Goal: Information Seeking & Learning: Learn about a topic

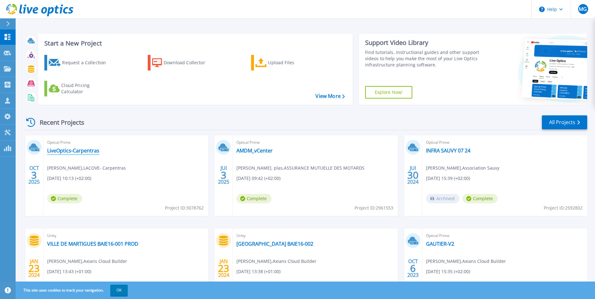
click at [87, 149] on link "LiveOptics-Carpentras" at bounding box center [73, 151] width 52 height 6
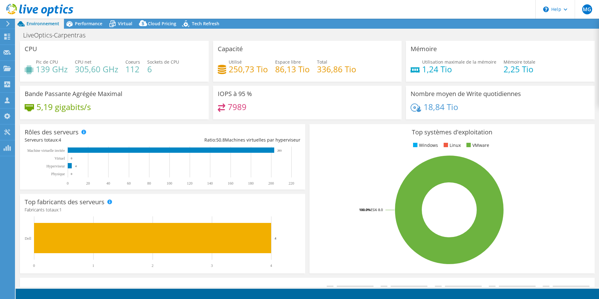
select select "USD"
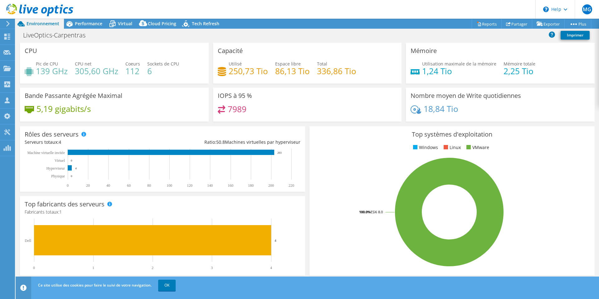
drag, startPoint x: 166, startPoint y: 285, endPoint x: 178, endPoint y: 285, distance: 12.2
click at [166, 285] on link "OK" at bounding box center [166, 285] width 17 height 11
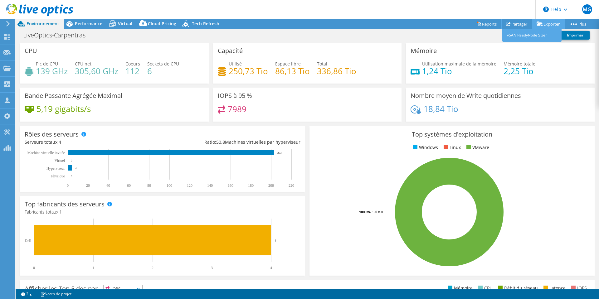
click at [546, 23] on link "Exporter" at bounding box center [548, 24] width 33 height 10
click at [486, 23] on link "Reports" at bounding box center [487, 24] width 30 height 10
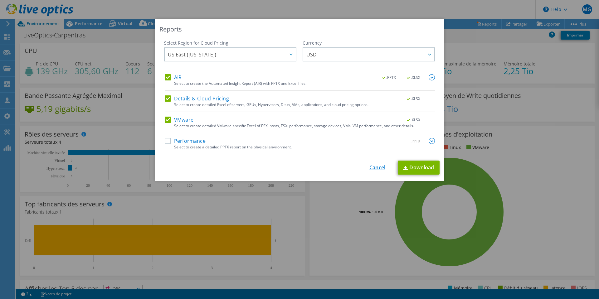
click at [376, 169] on link "Cancel" at bounding box center [378, 168] width 16 height 6
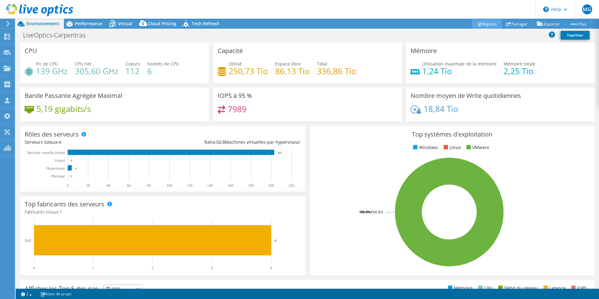
click at [483, 22] on link "Reports" at bounding box center [487, 24] width 30 height 10
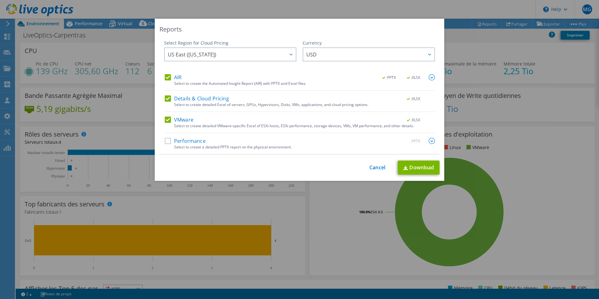
click at [166, 74] on label "AIR" at bounding box center [173, 77] width 17 height 6
click at [0, 0] on input "AIR" at bounding box center [0, 0] width 0 height 0
click at [166, 97] on label "Details & Cloud Pricing" at bounding box center [197, 99] width 64 height 6
click at [0, 0] on input "Details & Cloud Pricing" at bounding box center [0, 0] width 0 height 0
click at [167, 142] on label "Performance" at bounding box center [185, 141] width 41 height 6
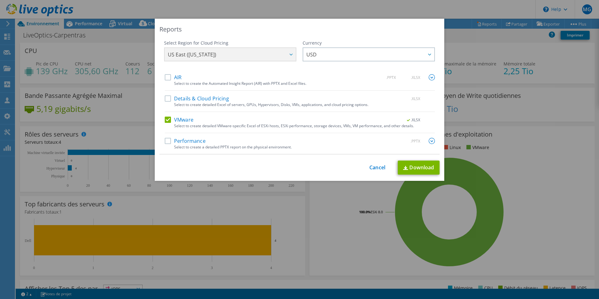
click at [0, 0] on input "Performance" at bounding box center [0, 0] width 0 height 0
click at [418, 166] on link "Download" at bounding box center [419, 168] width 42 height 14
click at [372, 170] on link "Cancel" at bounding box center [378, 168] width 16 height 6
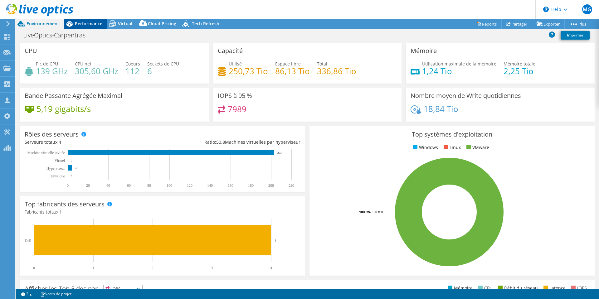
click at [84, 22] on span "Performance" at bounding box center [88, 24] width 27 height 6
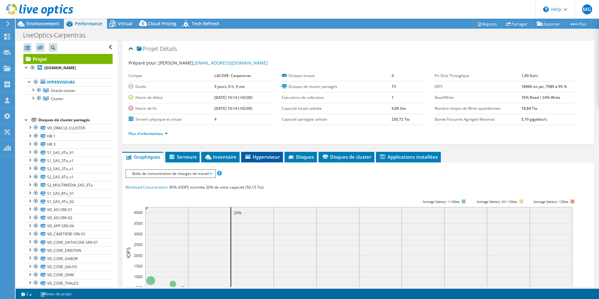
click at [261, 159] on span "Hyperviseur" at bounding box center [262, 157] width 36 height 6
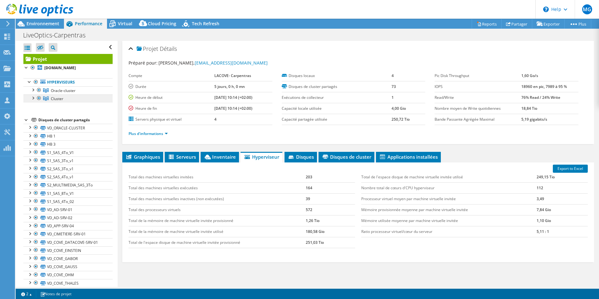
click at [55, 99] on span "Cluster" at bounding box center [57, 98] width 12 height 5
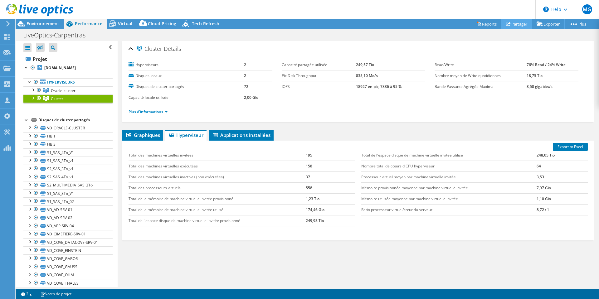
click at [516, 24] on link "Partager" at bounding box center [517, 24] width 31 height 10
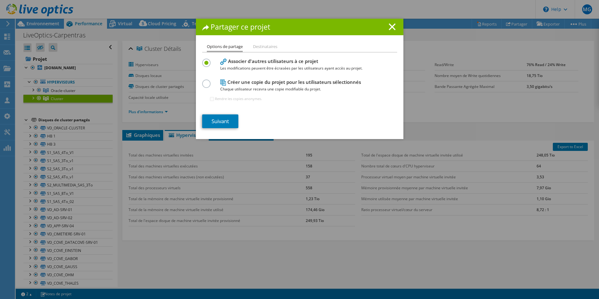
click at [267, 46] on li "Destinataires" at bounding box center [265, 47] width 24 height 8
click at [389, 26] on line at bounding box center [392, 27] width 6 height 6
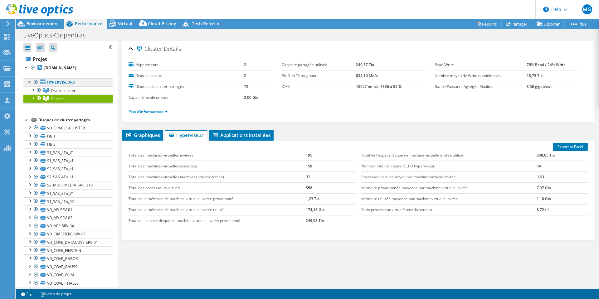
click at [55, 83] on link "Hyperviseurs" at bounding box center [67, 82] width 89 height 8
click at [145, 136] on span "Graphiques" at bounding box center [143, 135] width 35 height 6
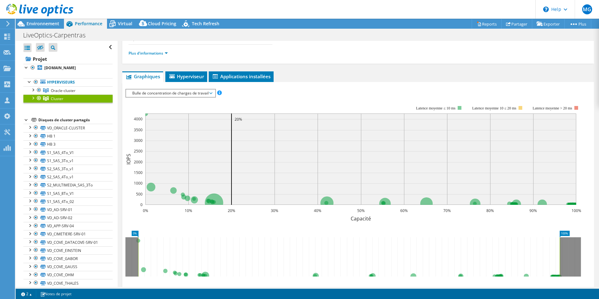
scroll to position [62, 0]
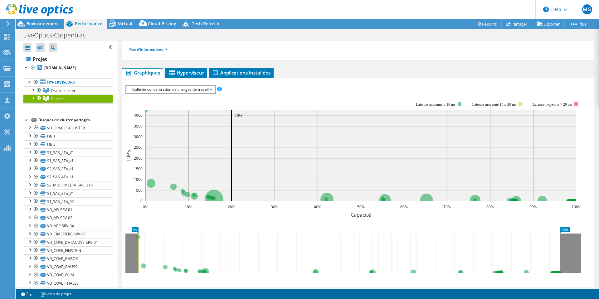
click at [212, 90] on icon at bounding box center [211, 90] width 3 height 2
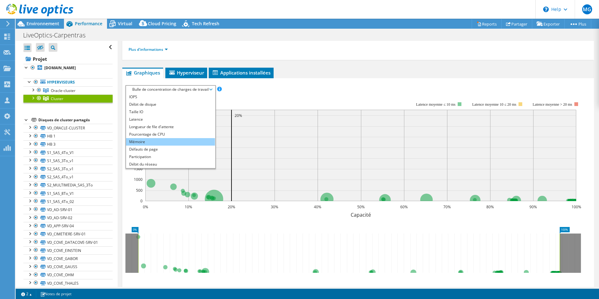
click at [134, 142] on li "Mémoire" at bounding box center [170, 141] width 89 height 7
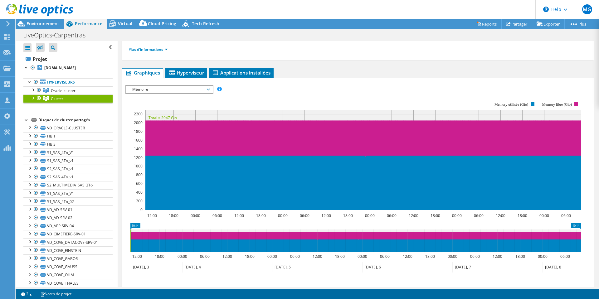
scroll to position [121, 0]
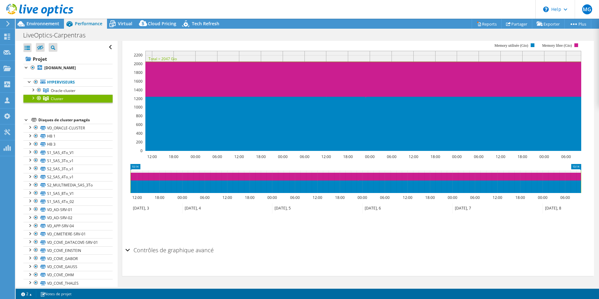
click at [146, 250] on h2 "Contrôles de graphique avancé" at bounding box center [170, 250] width 88 height 12
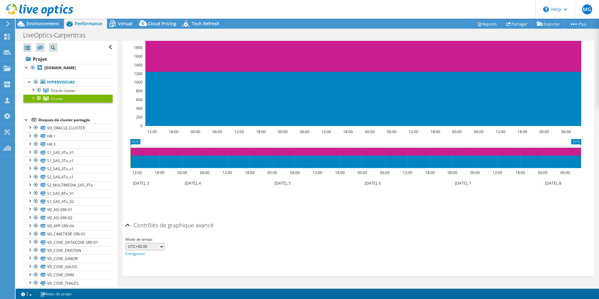
scroll to position [0, 0]
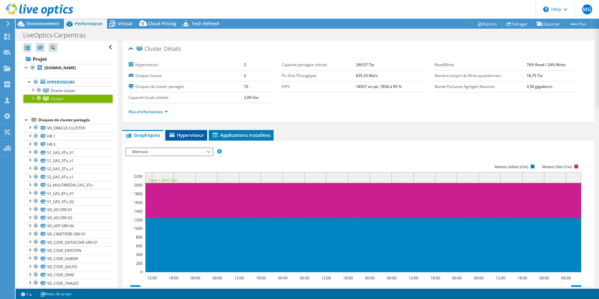
click at [185, 134] on span "Hyperviseur" at bounding box center [187, 135] width 36 height 6
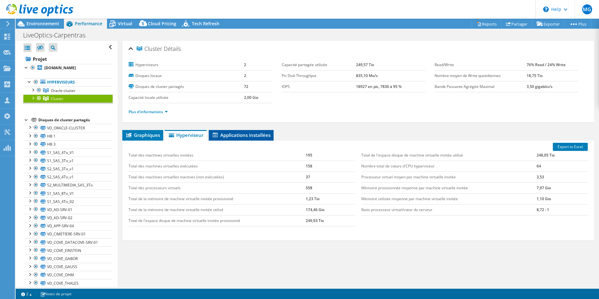
click at [254, 136] on span "Applications installées" at bounding box center [241, 135] width 59 height 6
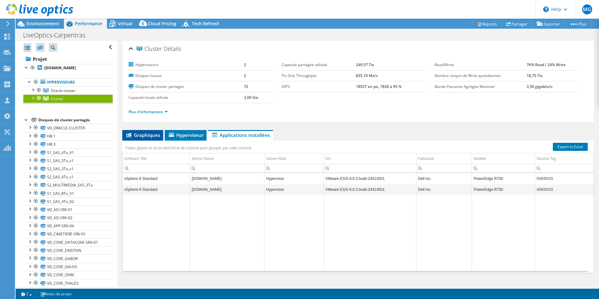
click at [141, 135] on span "Graphiques" at bounding box center [143, 135] width 35 height 6
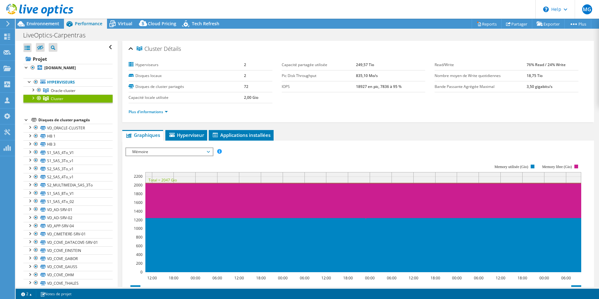
click at [32, 98] on div at bounding box center [33, 98] width 6 height 6
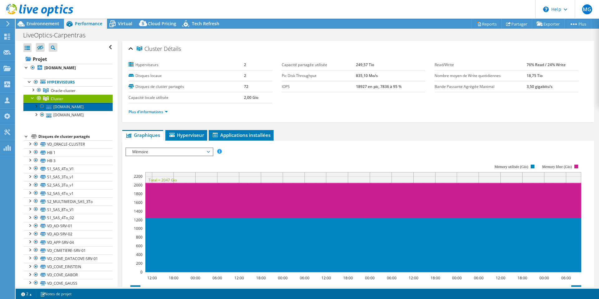
click at [61, 107] on link "[DOMAIN_NAME]" at bounding box center [67, 107] width 89 height 8
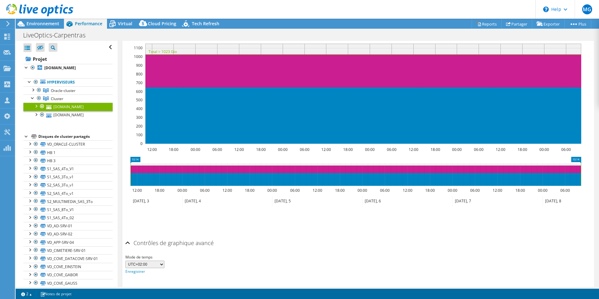
scroll to position [151, 0]
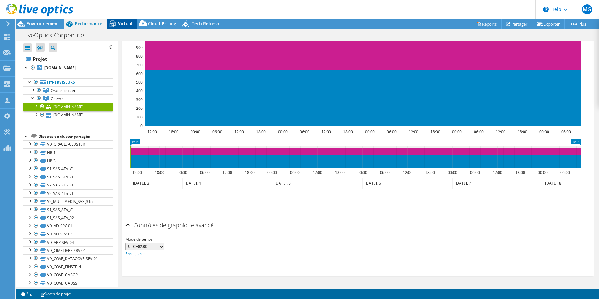
click at [122, 24] on span "Virtual" at bounding box center [125, 24] width 14 height 6
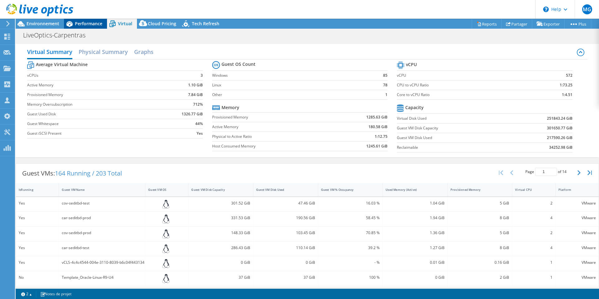
click at [88, 23] on span "Performance" at bounding box center [88, 24] width 27 height 6
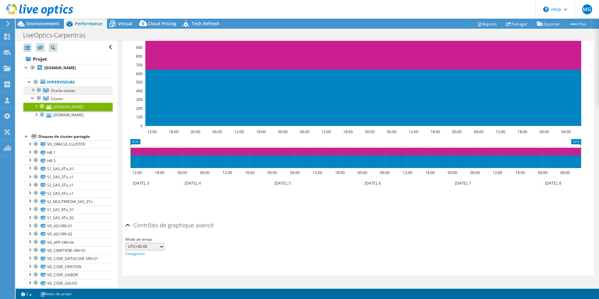
drag, startPoint x: 56, startPoint y: 90, endPoint x: 51, endPoint y: 90, distance: 5.6
click at [56, 90] on span "Oracle-cluster" at bounding box center [63, 90] width 25 height 5
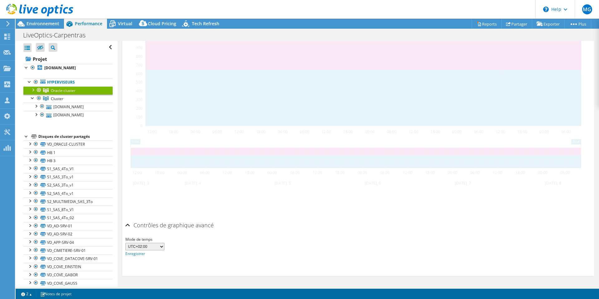
scroll to position [146, 0]
click at [37, 91] on div at bounding box center [39, 89] width 6 height 7
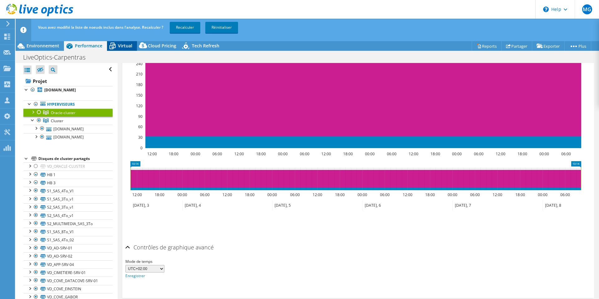
click at [123, 44] on span "Virtual" at bounding box center [125, 46] width 14 height 6
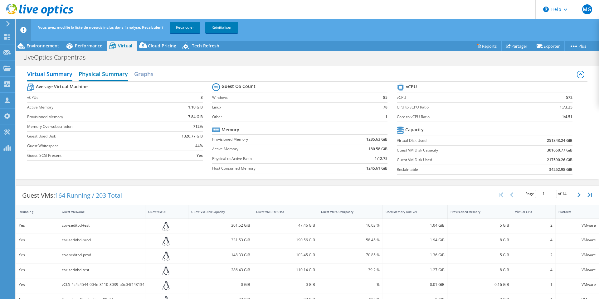
click at [103, 76] on h2 "Physical Summary" at bounding box center [103, 75] width 49 height 14
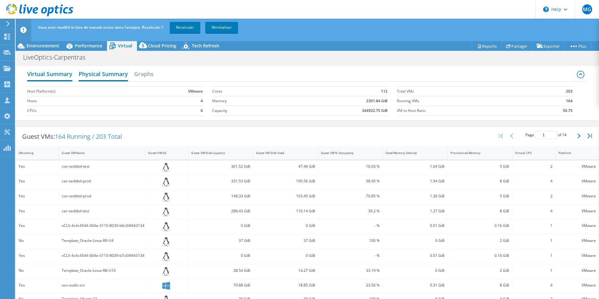
click at [50, 73] on h2 "Virtual Summary" at bounding box center [49, 75] width 45 height 14
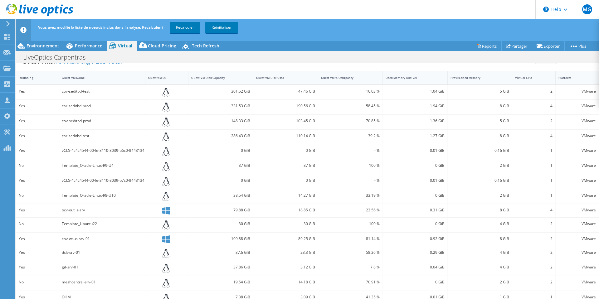
scroll to position [0, 0]
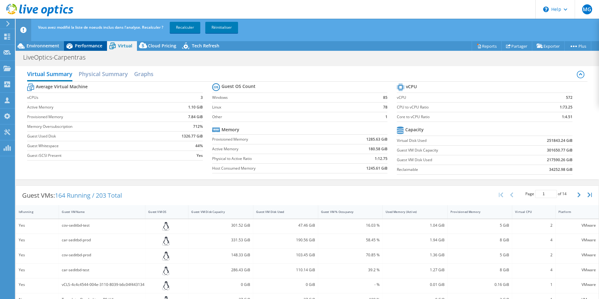
click at [88, 47] on span "Performance" at bounding box center [88, 46] width 27 height 6
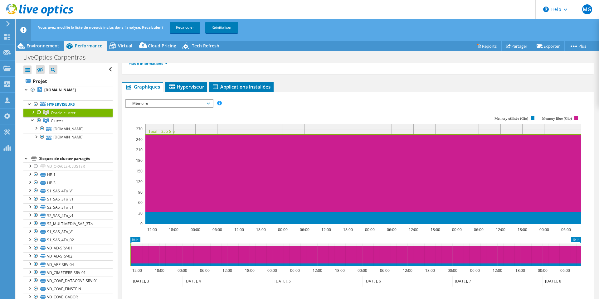
scroll to position [53, 0]
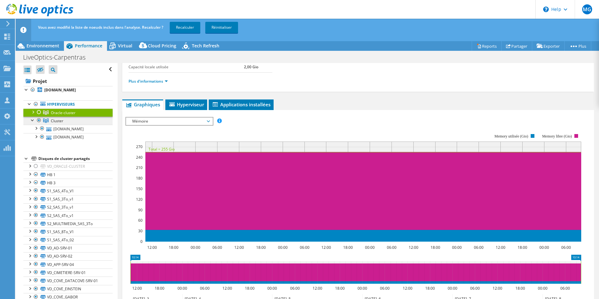
click at [54, 120] on span "Cluster" at bounding box center [57, 120] width 12 height 5
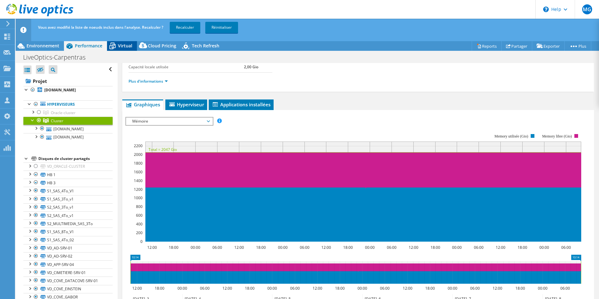
click at [124, 46] on span "Virtual" at bounding box center [125, 46] width 14 height 6
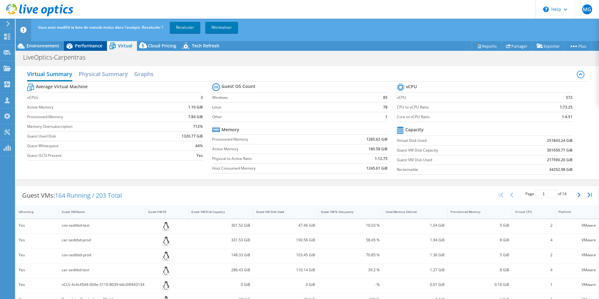
click at [83, 46] on span "Performance" at bounding box center [88, 46] width 27 height 6
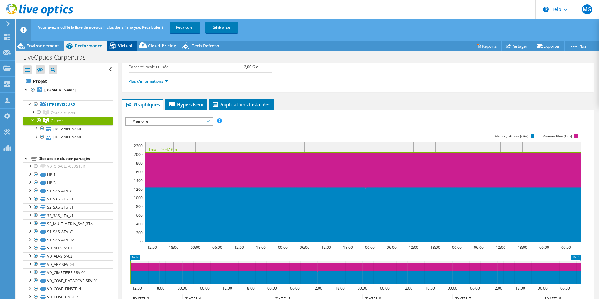
click at [120, 43] on span "Virtual" at bounding box center [125, 46] width 14 height 6
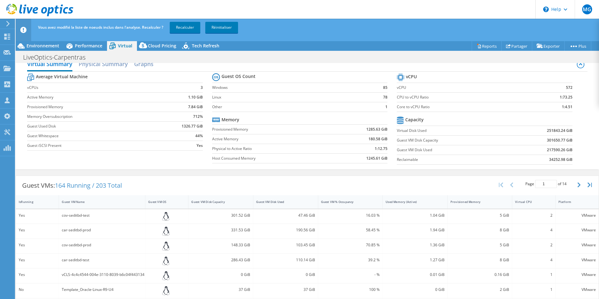
scroll to position [0, 0]
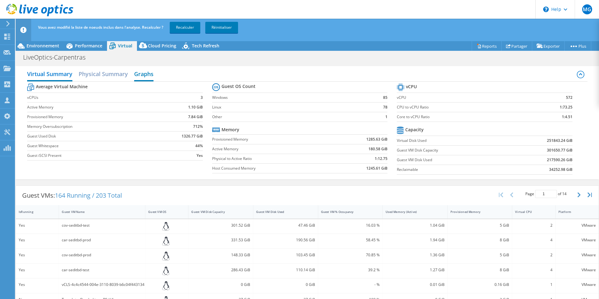
click at [143, 72] on h2 "Graphs" at bounding box center [143, 75] width 19 height 14
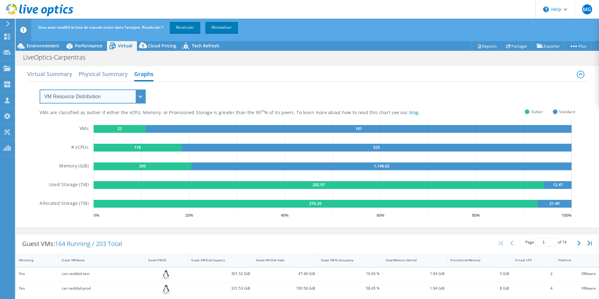
click at [140, 97] on select "VM Resource Distribution Provisioning Contrast Over Provisioning" at bounding box center [93, 97] width 106 height 14
select select "Over Provisioning"
click at [40, 90] on select "VM Resource Distribution Provisioning Contrast Over Provisioning" at bounding box center [93, 97] width 106 height 14
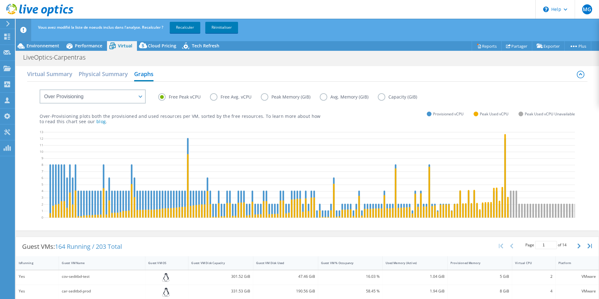
click at [324, 96] on label "Avg. Memory (GiB)" at bounding box center [349, 96] width 58 height 7
click at [0, 0] on input "Avg. Memory (GiB)" at bounding box center [0, 0] width 0 height 0
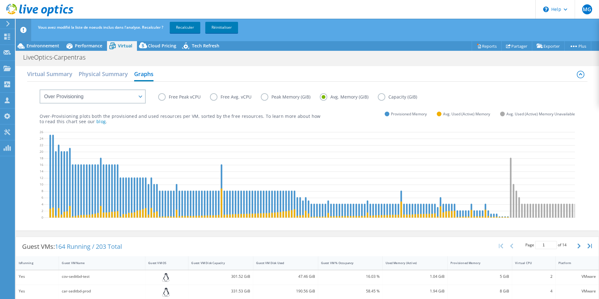
click at [264, 98] on label "Peak Memory (GiB)" at bounding box center [290, 96] width 59 height 7
click at [0, 0] on input "Peak Memory (GiB)" at bounding box center [0, 0] width 0 height 0
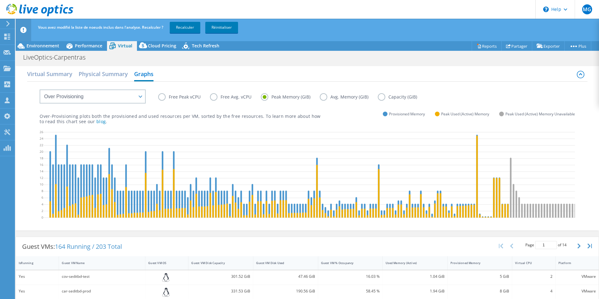
click at [161, 97] on label "Free Peak vCPU" at bounding box center [184, 96] width 52 height 7
click at [0, 0] on input "Free Peak vCPU" at bounding box center [0, 0] width 0 height 0
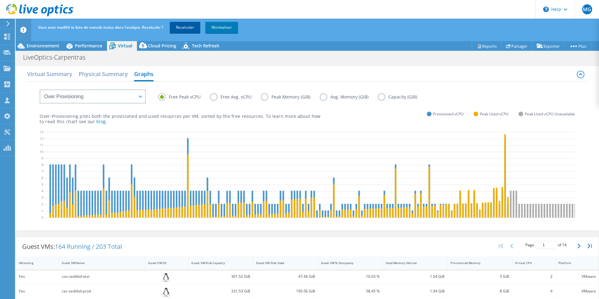
click at [189, 27] on link "Recalculer" at bounding box center [185, 27] width 31 height 11
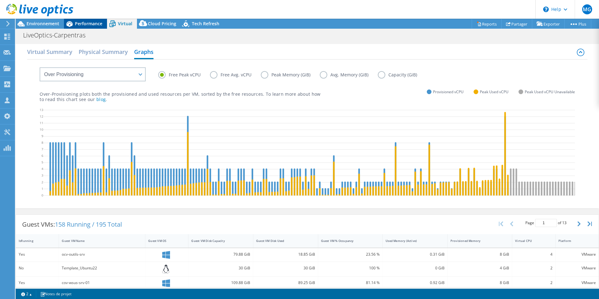
click at [85, 22] on span "Performance" at bounding box center [88, 24] width 27 height 6
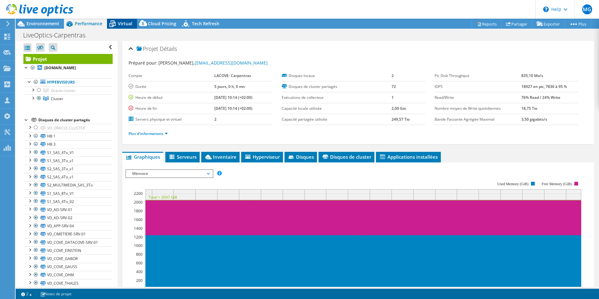
click at [120, 23] on span "Virtual" at bounding box center [125, 24] width 14 height 6
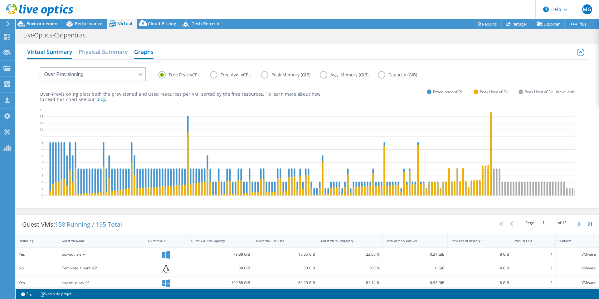
click at [44, 52] on h2 "Virtual Summary" at bounding box center [49, 53] width 45 height 14
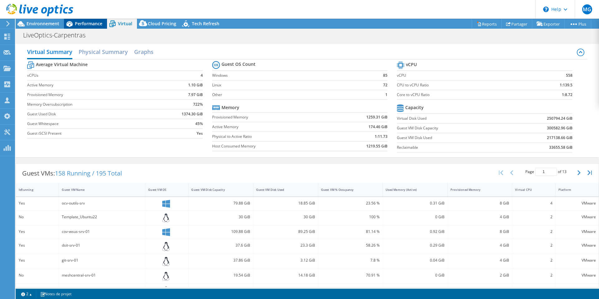
click at [90, 25] on span "Performance" at bounding box center [88, 24] width 27 height 6
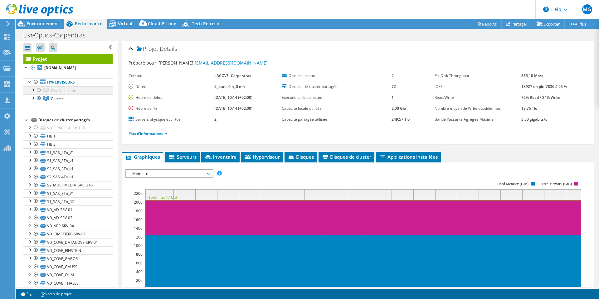
click at [40, 88] on div at bounding box center [39, 89] width 6 height 7
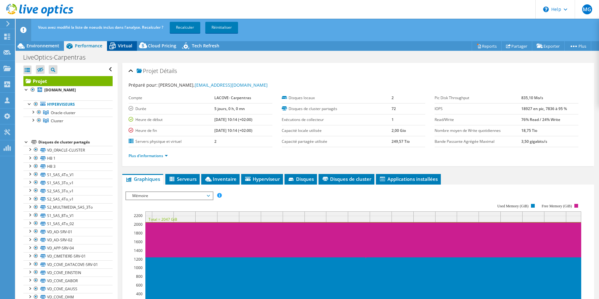
click at [122, 46] on span "Virtual" at bounding box center [125, 46] width 14 height 6
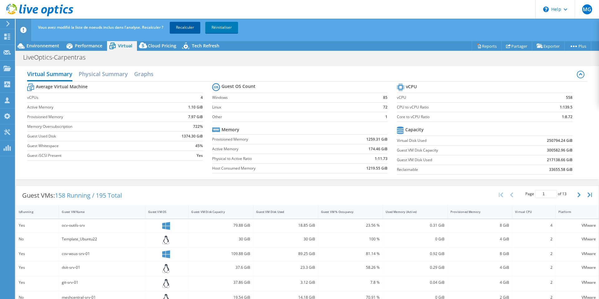
click at [183, 26] on link "Recalculer" at bounding box center [185, 27] width 31 height 11
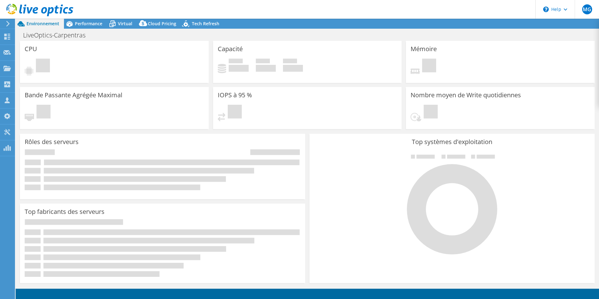
select select "USD"
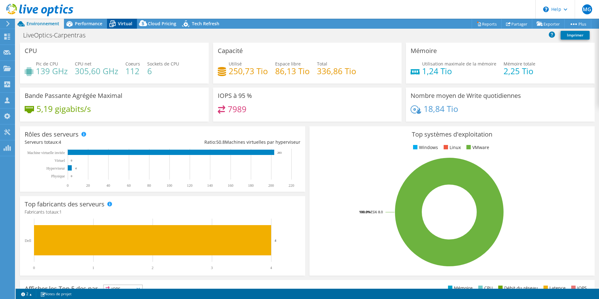
click at [117, 24] on icon at bounding box center [112, 23] width 11 height 11
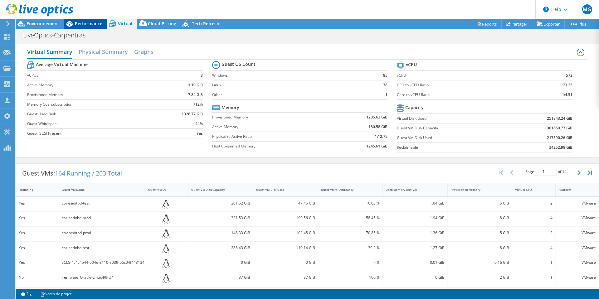
click at [82, 24] on span "Performance" at bounding box center [88, 24] width 27 height 6
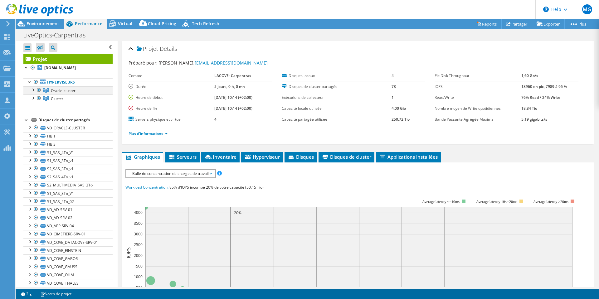
drag, startPoint x: 39, startPoint y: 91, endPoint x: 42, endPoint y: 93, distance: 3.3
click at [39, 91] on div at bounding box center [39, 89] width 6 height 7
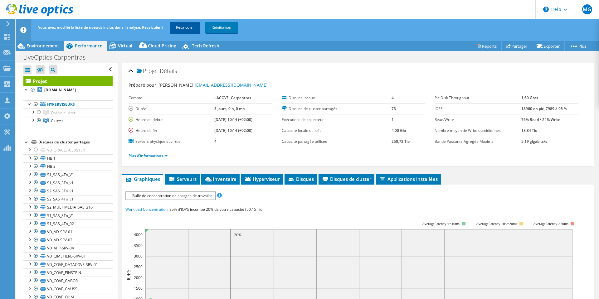
click at [185, 29] on link "Recalculer" at bounding box center [185, 27] width 31 height 11
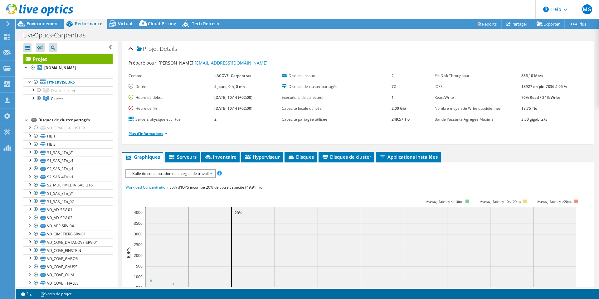
click at [167, 134] on link "Plus d'informations" at bounding box center [148, 133] width 39 height 5
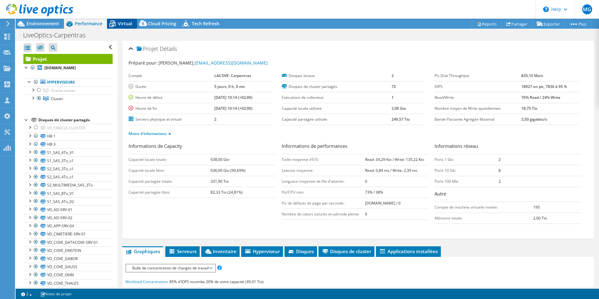
click at [120, 24] on span "Virtual" at bounding box center [125, 24] width 14 height 6
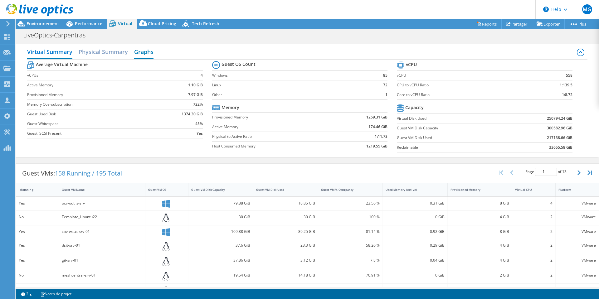
click at [143, 52] on h2 "Graphs" at bounding box center [143, 53] width 19 height 14
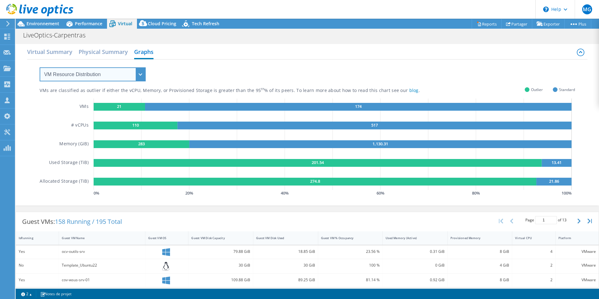
click at [141, 75] on select "VM Resource Distribution Provisioning Contrast Over Provisioning" at bounding box center [93, 74] width 106 height 14
select select "Over Provisioning"
click at [40, 67] on select "VM Resource Distribution Provisioning Contrast Over Provisioning" at bounding box center [93, 74] width 106 height 14
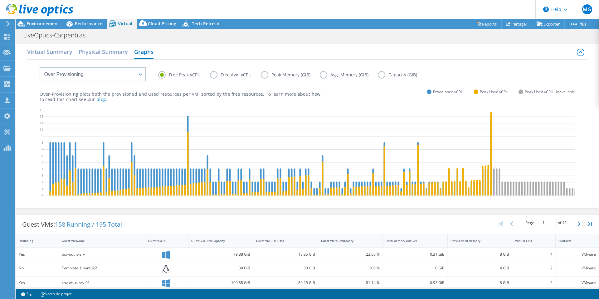
click at [322, 76] on label "Avg. Memory (GiB)" at bounding box center [349, 74] width 58 height 7
click at [0, 0] on input "Avg. Memory (GiB)" at bounding box center [0, 0] width 0 height 0
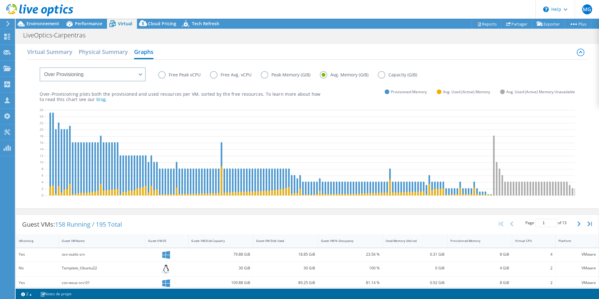
click at [265, 75] on label "Peak Memory (GiB)" at bounding box center [290, 74] width 59 height 7
click at [0, 0] on input "Peak Memory (GiB)" at bounding box center [0, 0] width 0 height 0
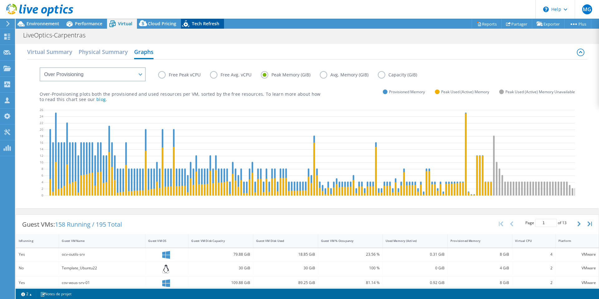
click at [199, 23] on span "Tech Refresh" at bounding box center [205, 24] width 27 height 6
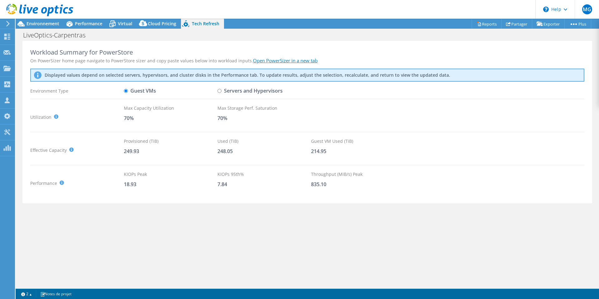
click at [220, 91] on input "Servers and Hypervisors" at bounding box center [220, 91] width 4 height 4
radio input "true"
radio input "false"
click at [84, 24] on span "Performance" at bounding box center [88, 24] width 27 height 6
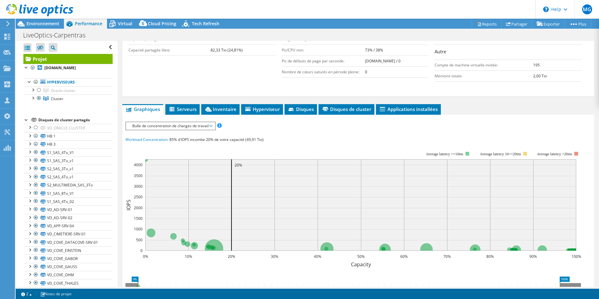
scroll to position [125, 0]
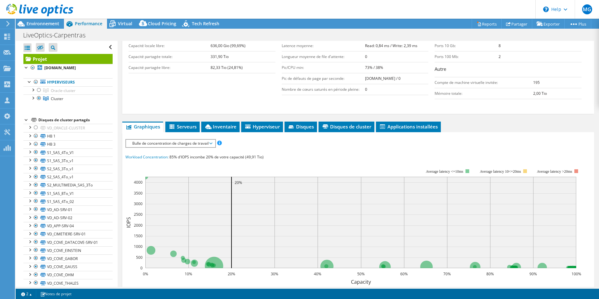
click at [212, 143] on span "Bulle de concentration de charges de travail" at bounding box center [170, 143] width 83 height 7
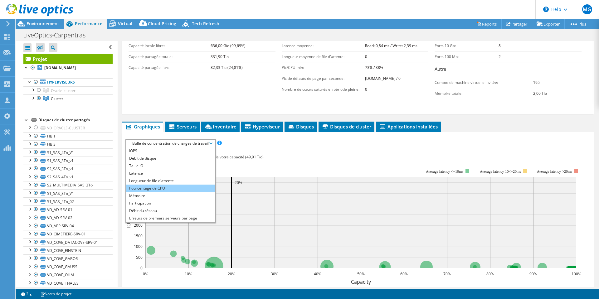
click at [166, 187] on li "Pourcentage de CPU" at bounding box center [170, 188] width 89 height 7
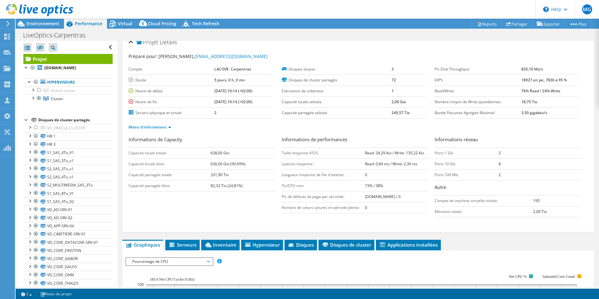
scroll to position [0, 0]
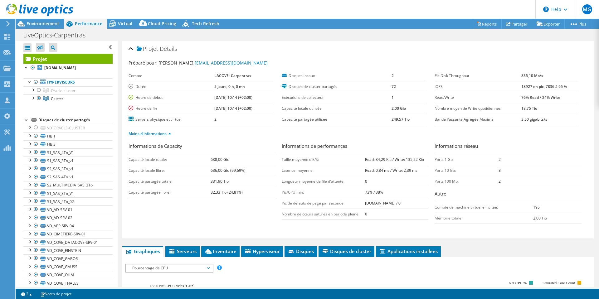
click at [10, 23] on icon at bounding box center [8, 24] width 5 height 6
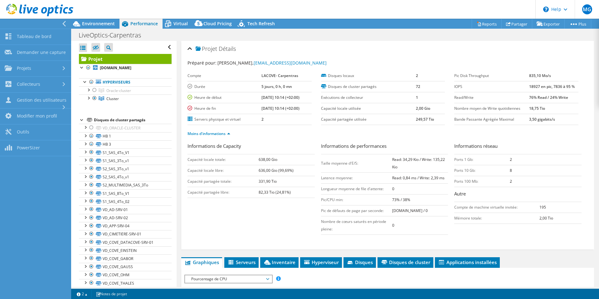
click at [63, 23] on use at bounding box center [63, 24] width 3 height 6
